Goal: Transaction & Acquisition: Obtain resource

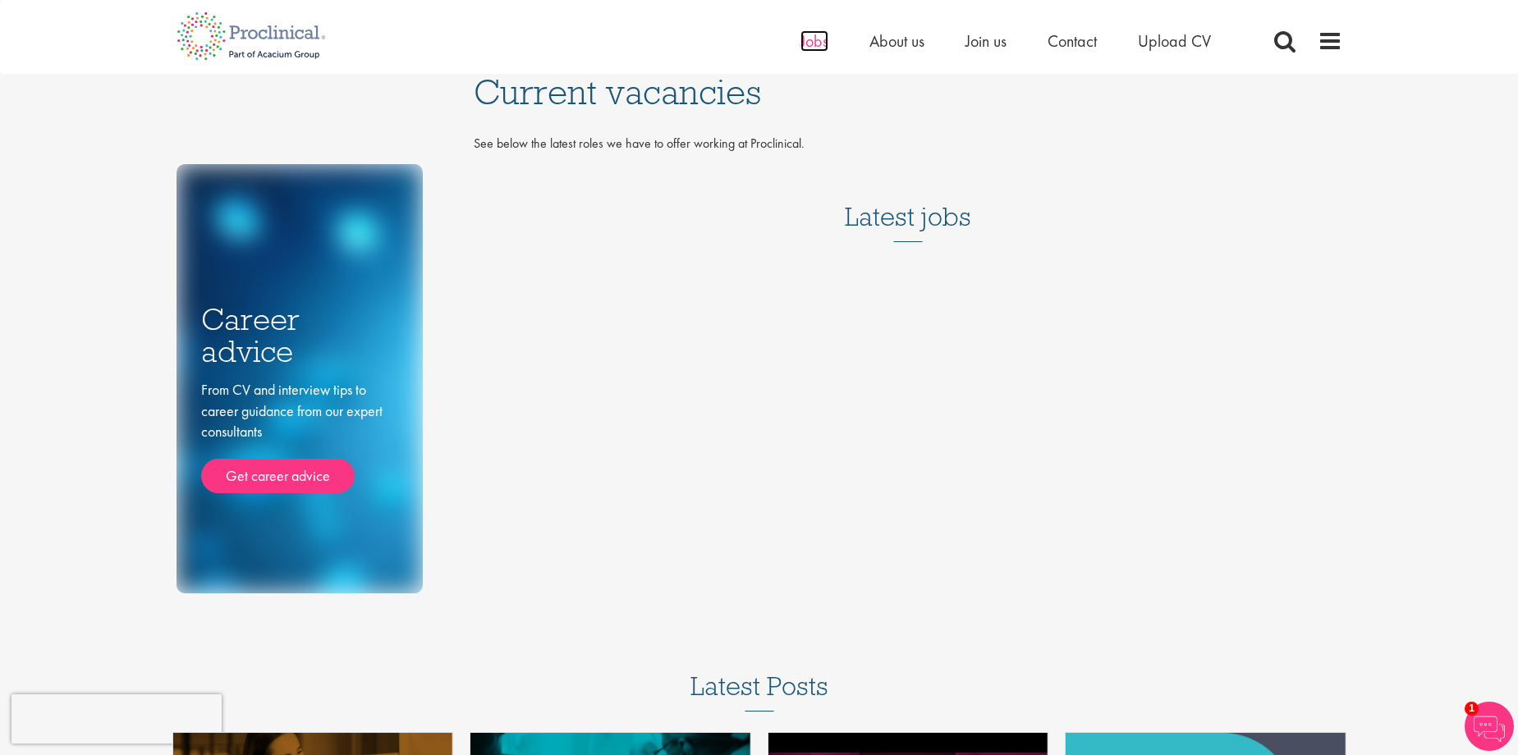
click at [811, 35] on span "Jobs" at bounding box center [814, 40] width 28 height 21
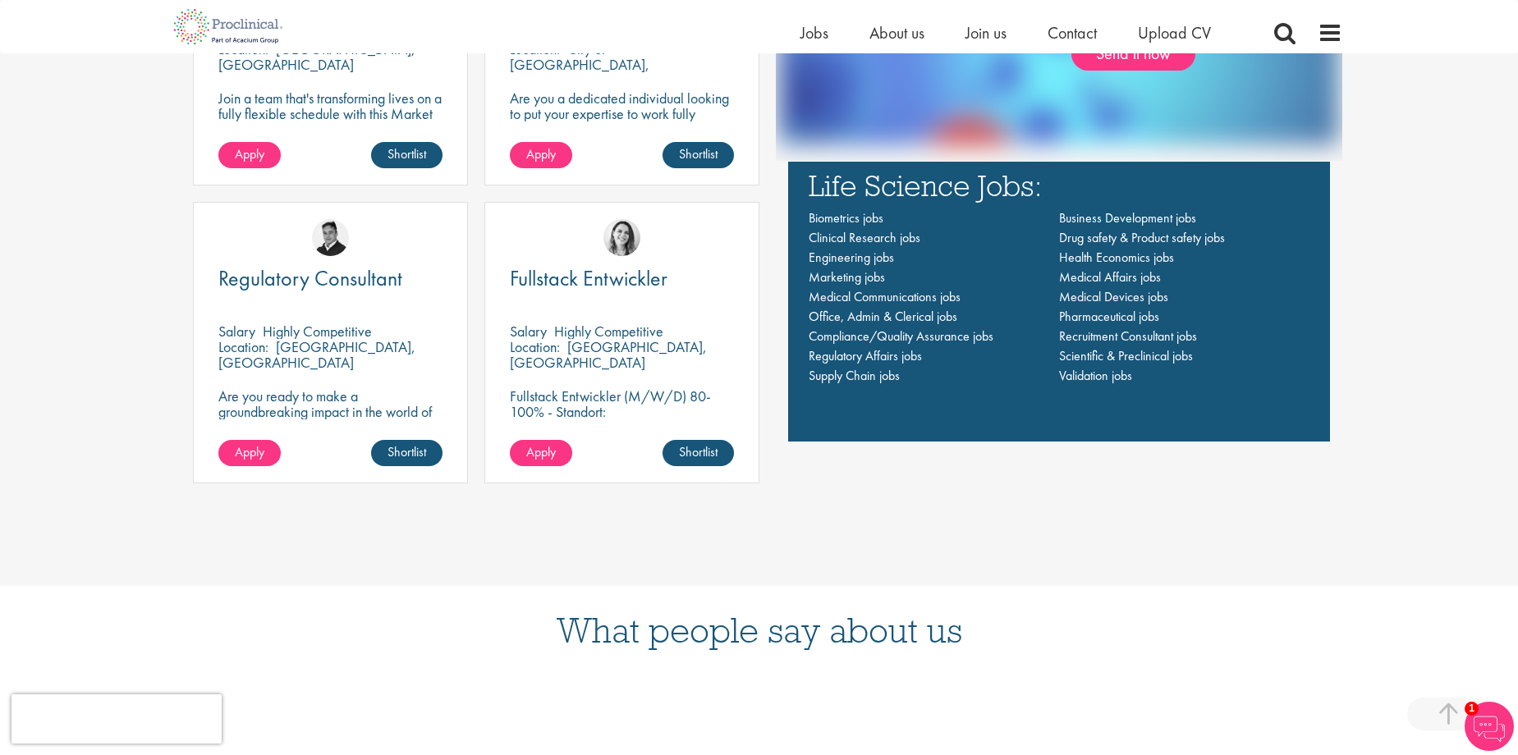
scroll to position [1231, 0]
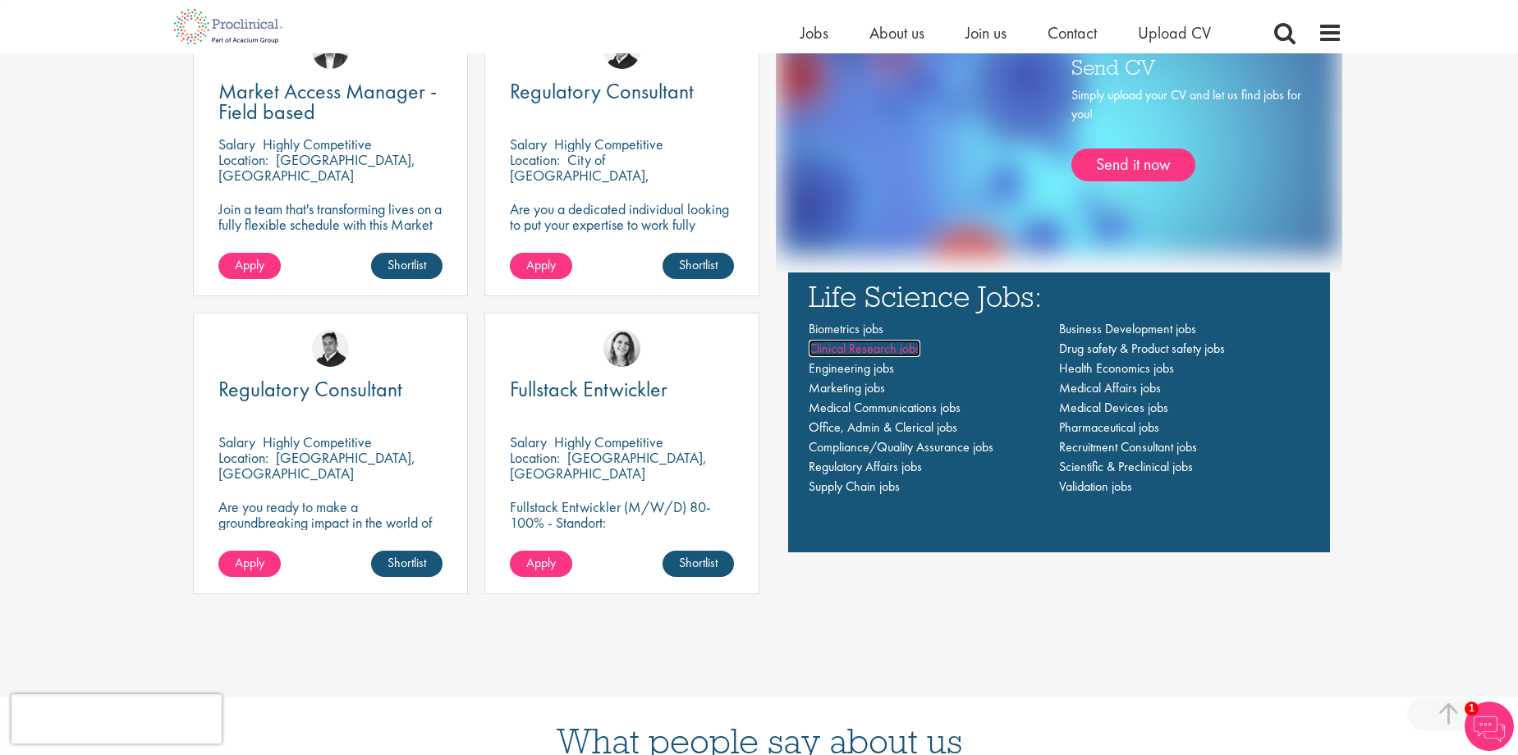
click at [861, 350] on span "Clinical Research jobs" at bounding box center [865, 348] width 112 height 17
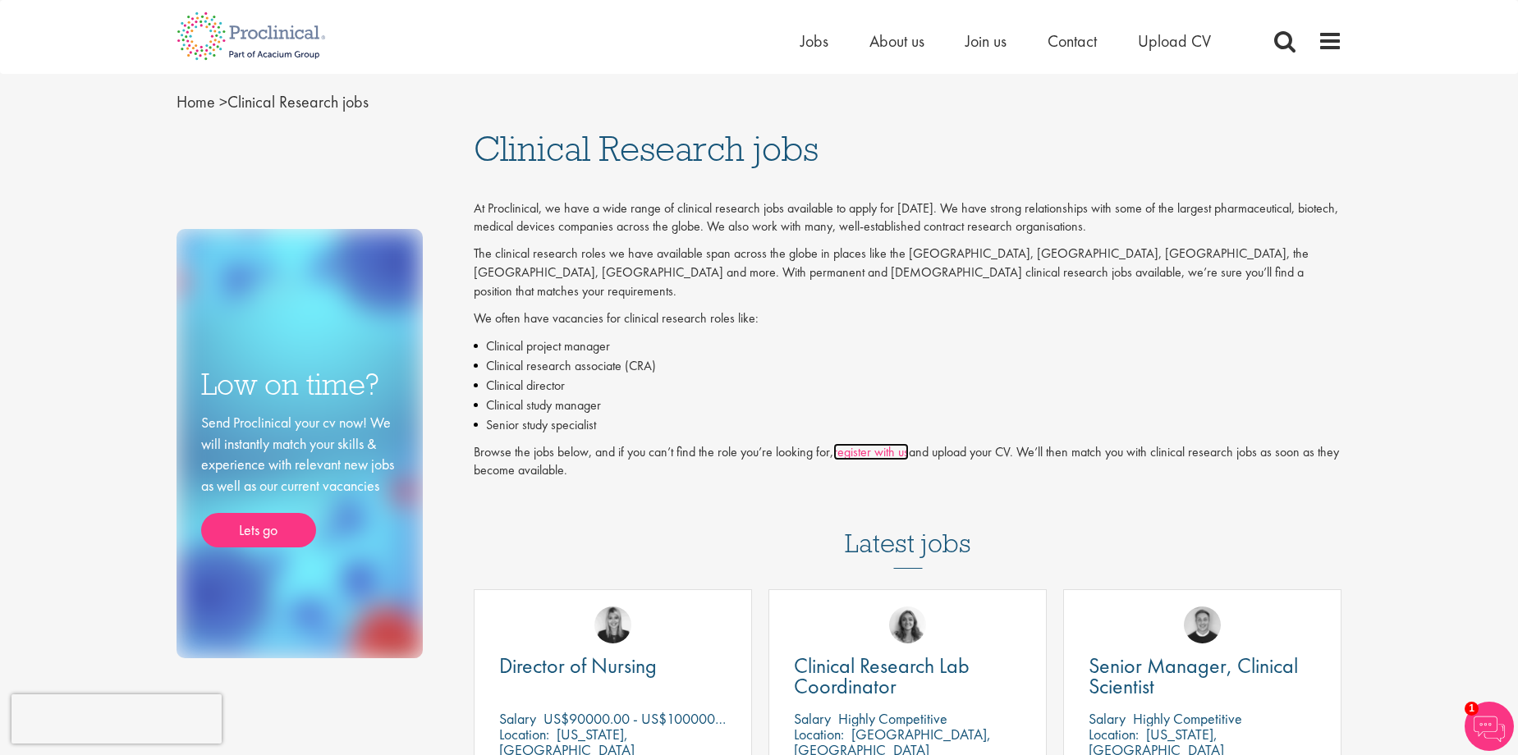
click at [866, 443] on link "register with us" at bounding box center [871, 451] width 76 height 17
